Goal: Complete application form

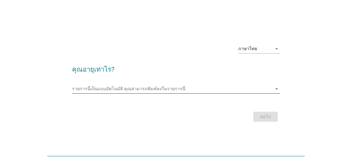
click at [159, 91] on input "รายการนี้เป็นแบบอัตโนมัติ คุณสามารถพิมพ์ลงในรายการนี้" at bounding box center [172, 88] width 200 height 9
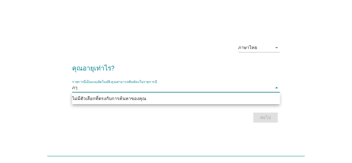
type input "ภ"
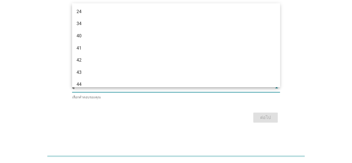
type input "41"
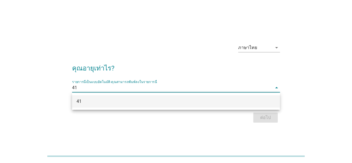
click at [236, 102] on div "41" at bounding box center [167, 101] width 182 height 7
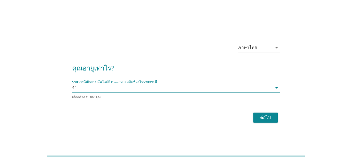
click at [259, 115] on div "ต่อไป" at bounding box center [265, 117] width 16 height 7
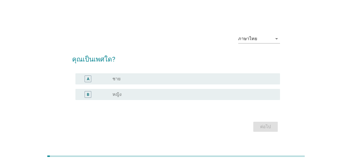
click at [136, 93] on div "radio_button_unchecked หญิง" at bounding box center [191, 94] width 158 height 6
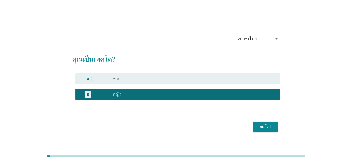
click at [271, 127] on div "ต่อไป" at bounding box center [265, 126] width 16 height 7
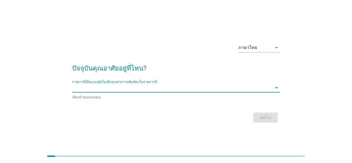
click at [257, 89] on input "รายการนี้เป็นแบบอัตโนมัติ คุณสามารถพิมพ์ลงในรายการนี้" at bounding box center [172, 87] width 200 height 9
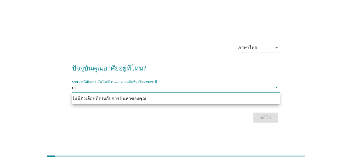
type input "d"
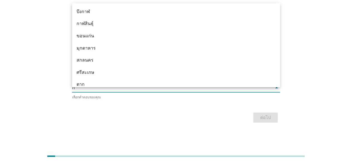
type input "กร"
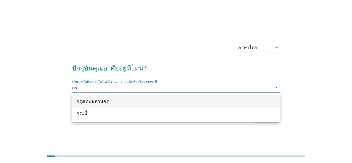
click at [144, 100] on div "กรุงเทพมหานคร" at bounding box center [167, 101] width 182 height 7
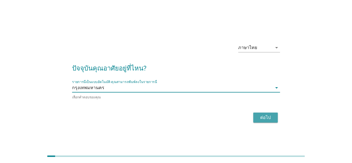
click at [266, 120] on div "ต่อไป" at bounding box center [265, 117] width 16 height 7
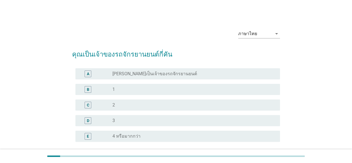
click at [170, 73] on label "[PERSON_NAME]เป็นเจ้าของรถจักรยานยนต์" at bounding box center [154, 74] width 84 height 6
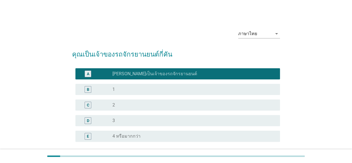
scroll to position [50, 0]
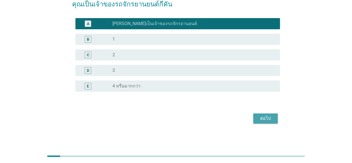
click at [264, 120] on div "ต่อไป" at bounding box center [265, 118] width 16 height 7
